Goal: Task Accomplishment & Management: Use online tool/utility

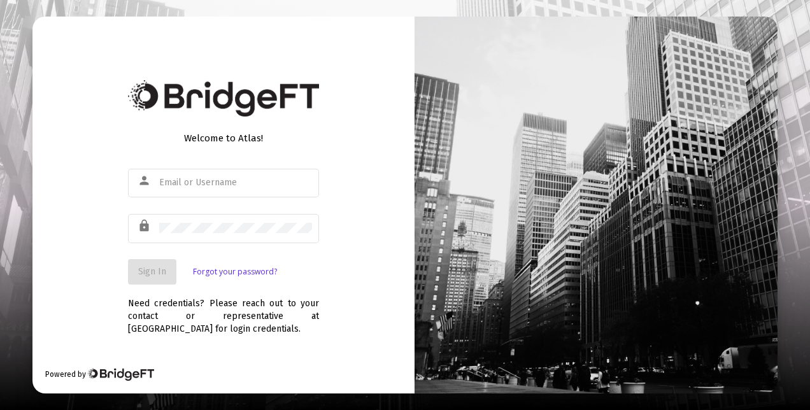
click at [246, 354] on div "Welcome to Atlas! person lock Sign In Forgot your password? Need credentials? P…" at bounding box center [223, 205] width 382 height 377
click at [112, 373] on img at bounding box center [120, 374] width 67 height 13
